Goal: Information Seeking & Learning: Learn about a topic

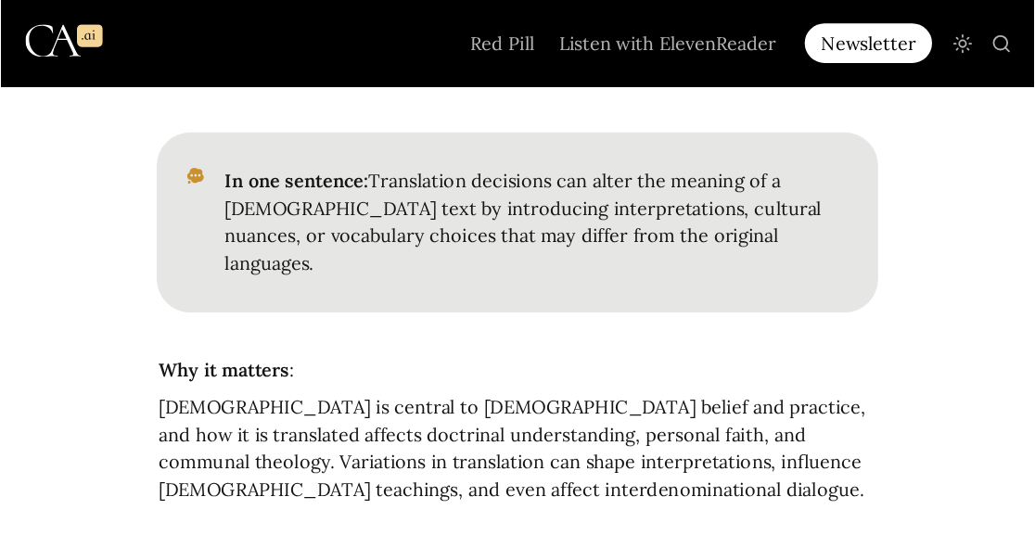
scroll to position [432, 0]
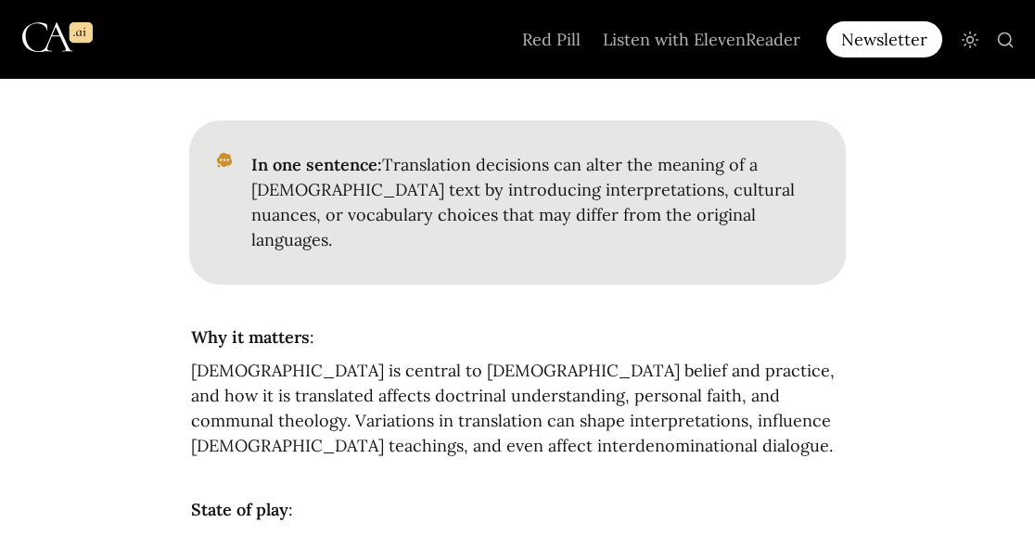
drag, startPoint x: 830, startPoint y: 2, endPoint x: 544, endPoint y: 375, distance: 469.5
click at [544, 427] on div at bounding box center [517, 477] width 656 height 33
click at [745, 427] on div at bounding box center [517, 477] width 656 height 33
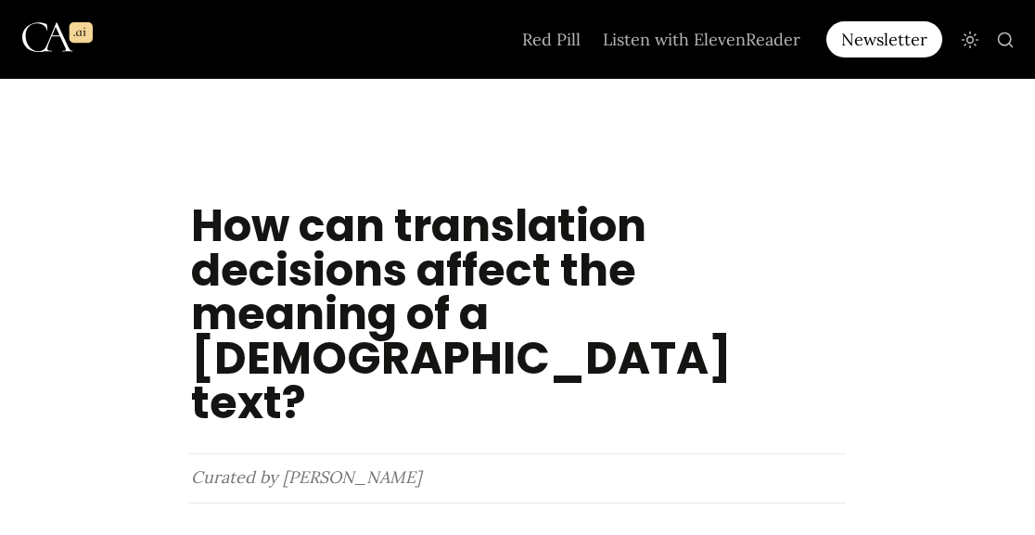
scroll to position [0, 0]
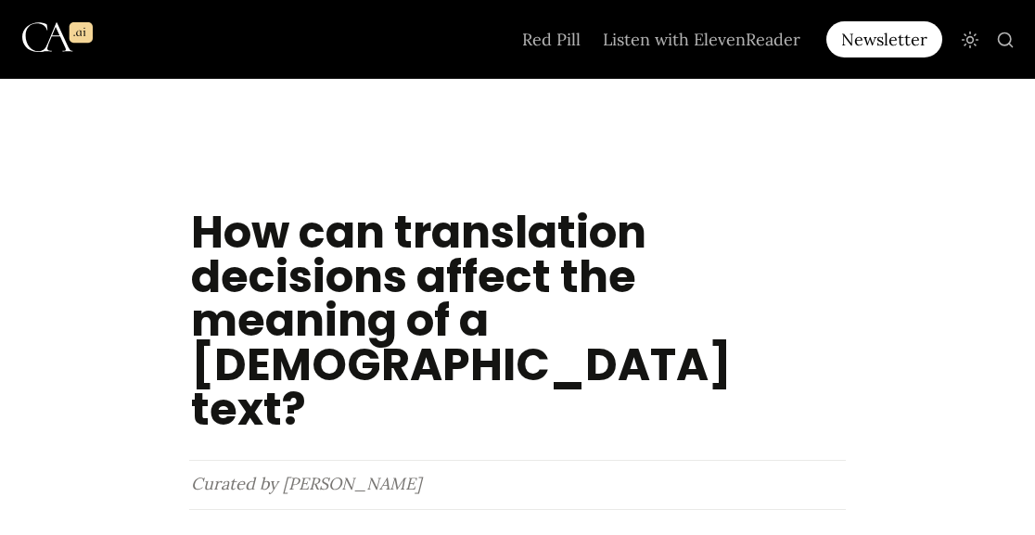
click at [279, 120] on div at bounding box center [517, 144] width 1035 height 130
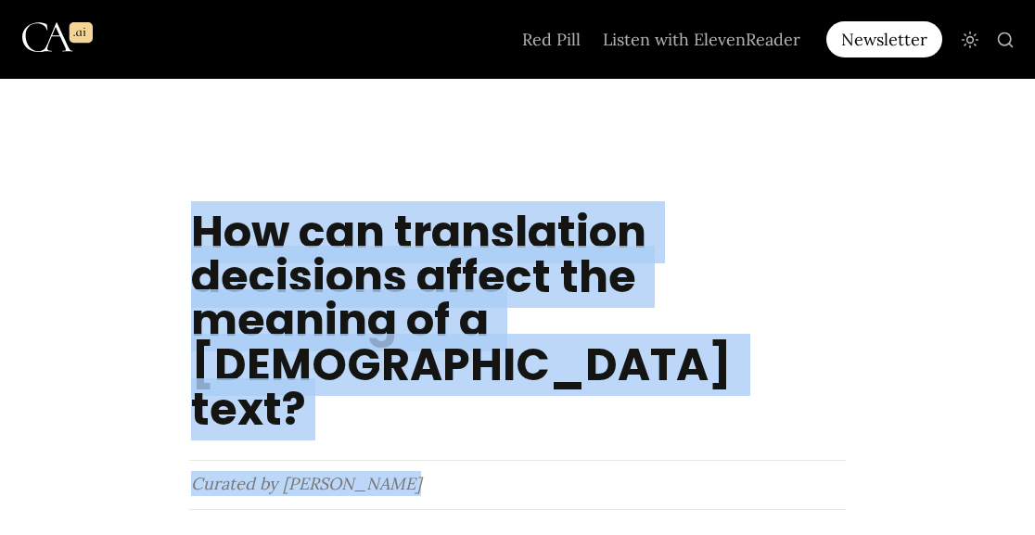
drag, startPoint x: 178, startPoint y: 213, endPoint x: 441, endPoint y: 411, distance: 329.1
copy main "How can translation decisions affect the meaning of a [DEMOGRAPHIC_DATA] text? …"
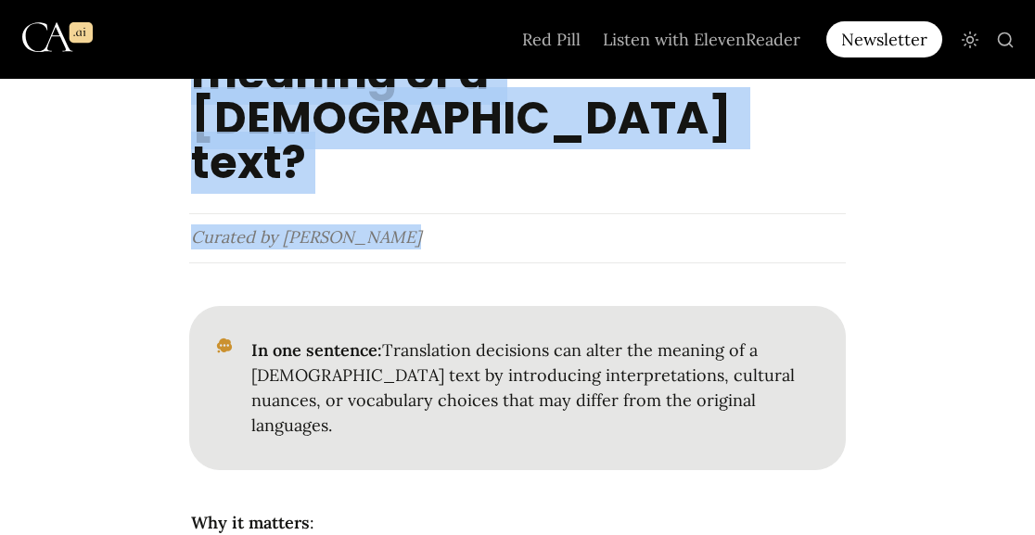
scroll to position [251, 0]
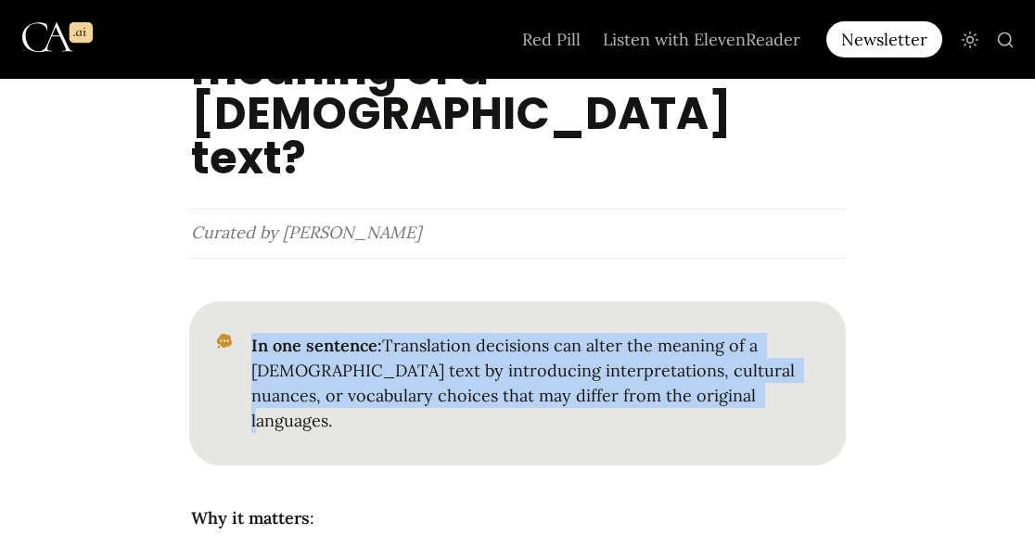
drag, startPoint x: 251, startPoint y: 251, endPoint x: 760, endPoint y: 301, distance: 511.4
click at [760, 330] on p "In one sentence: Translation decisions can alter the meaning of a [DEMOGRAPHIC_…" at bounding box center [532, 383] width 567 height 106
copy p "In one sentence: Translation decisions can alter the meaning of a [DEMOGRAPHIC_…"
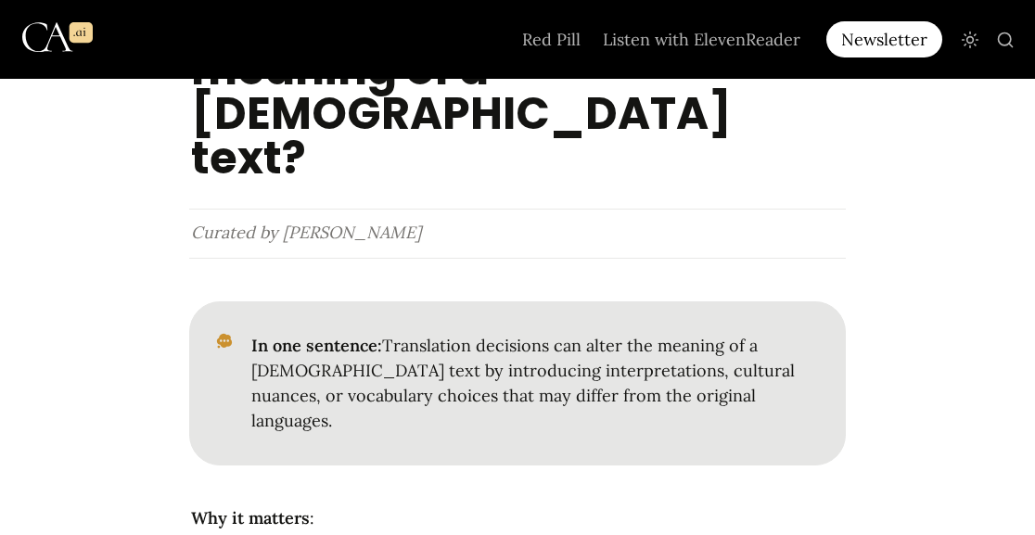
drag, startPoint x: 351, startPoint y: 450, endPoint x: 362, endPoint y: 443, distance: 12.9
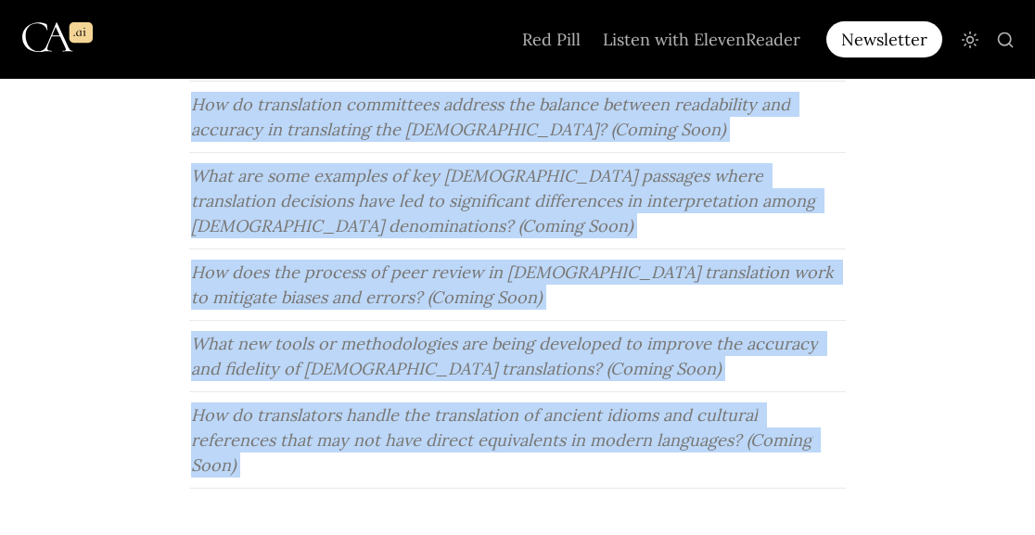
scroll to position [2949, 0]
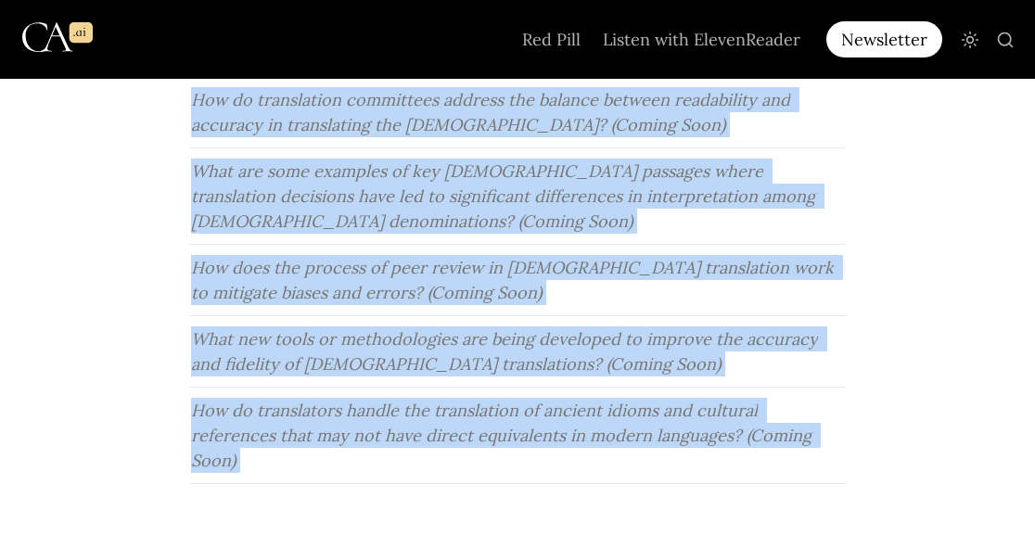
drag, startPoint x: 193, startPoint y: 170, endPoint x: 684, endPoint y: 458, distance: 569.7
copy article "Lor ip dolorsi : Ame Conse ad elitsed do Eiusmodte incidi utl etdolore, mag ali…"
click at [567, 427] on div at bounding box center [517, 541] width 656 height 33
